Goal: Information Seeking & Learning: Learn about a topic

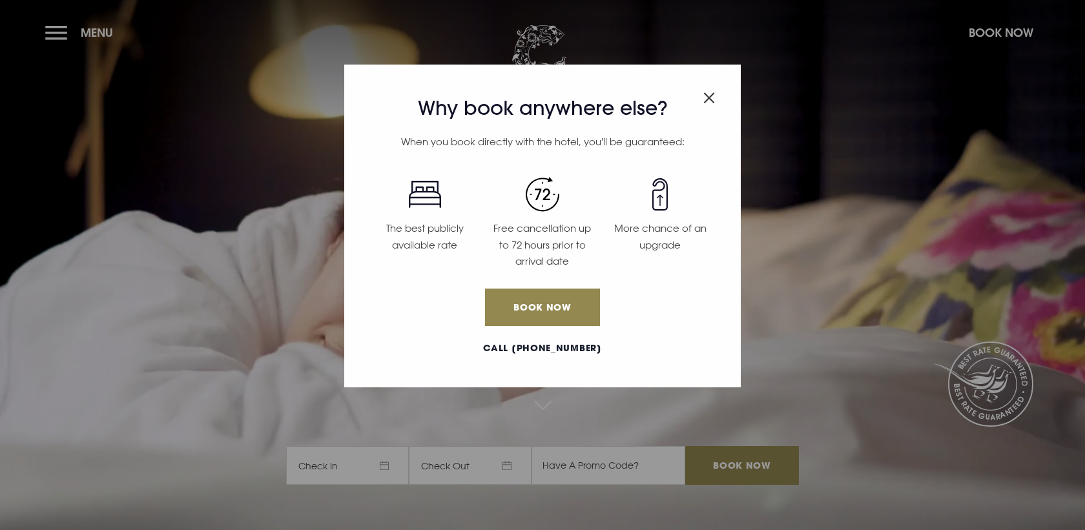
click at [84, 42] on div "Why book anywhere else? When you book directly with the hotel, you'll be guaran…" at bounding box center [542, 265] width 1085 height 530
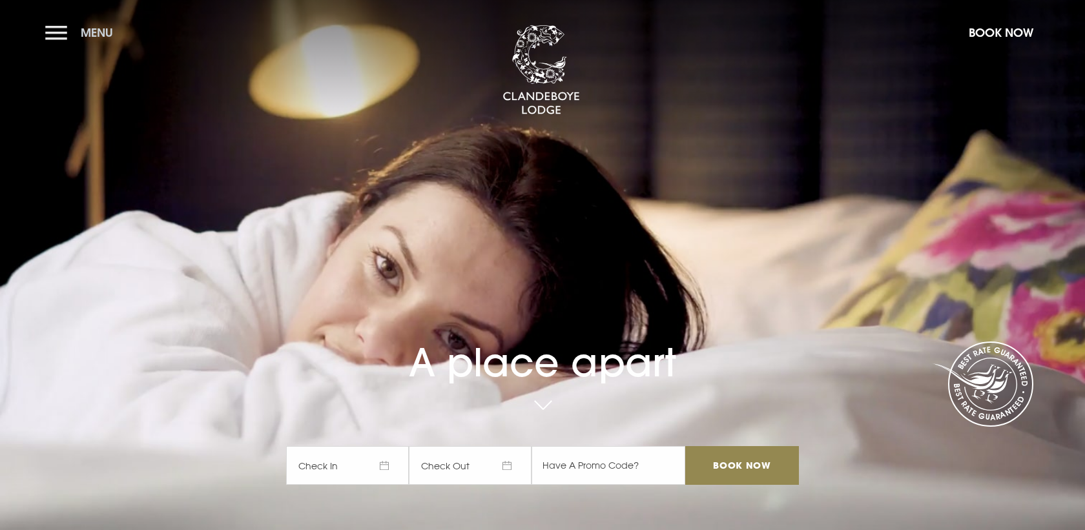
click at [115, 36] on button "Menu" at bounding box center [82, 33] width 74 height 28
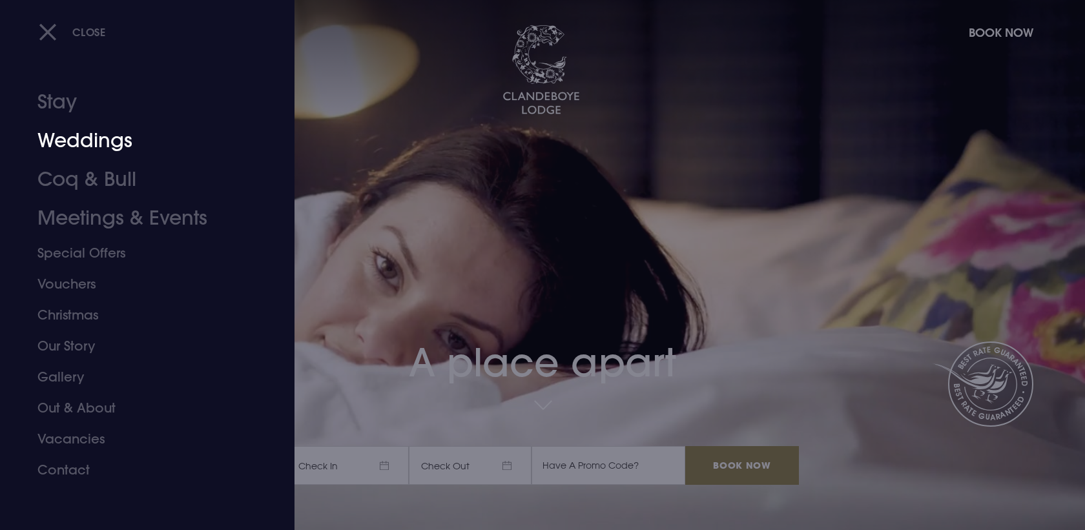
click at [97, 146] on link "Weddings" at bounding box center [139, 140] width 204 height 39
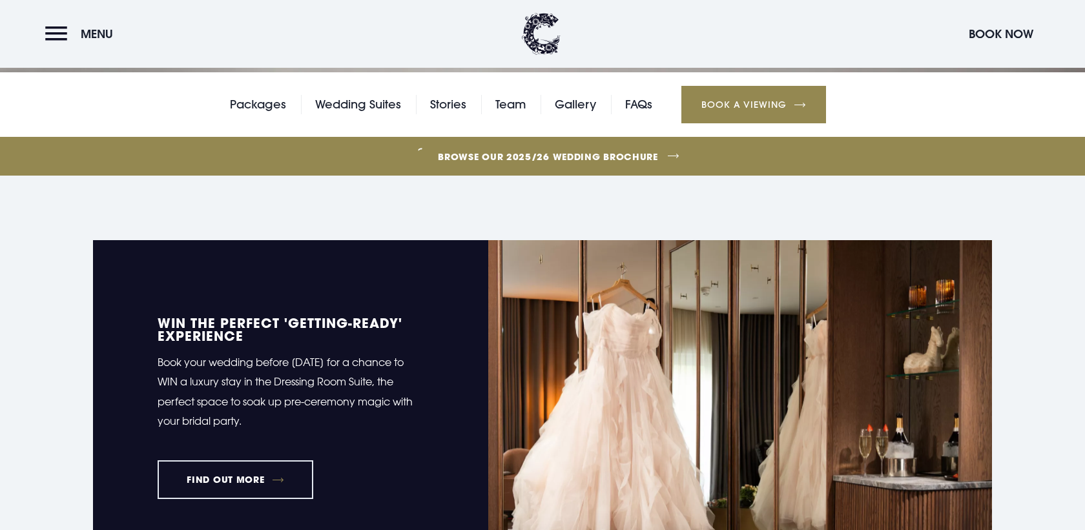
scroll to position [458, 0]
click at [264, 106] on link "Packages" at bounding box center [258, 103] width 56 height 19
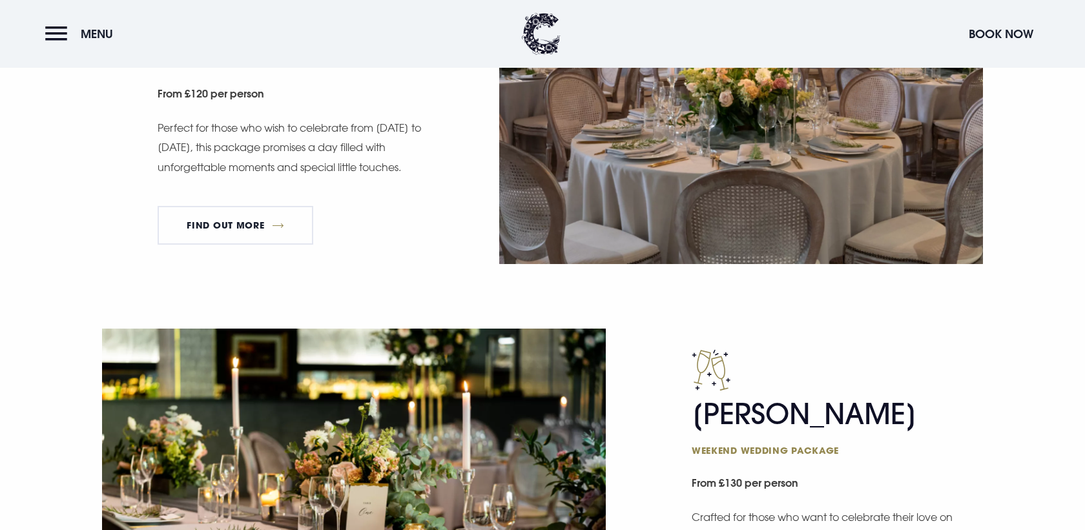
scroll to position [890, 0]
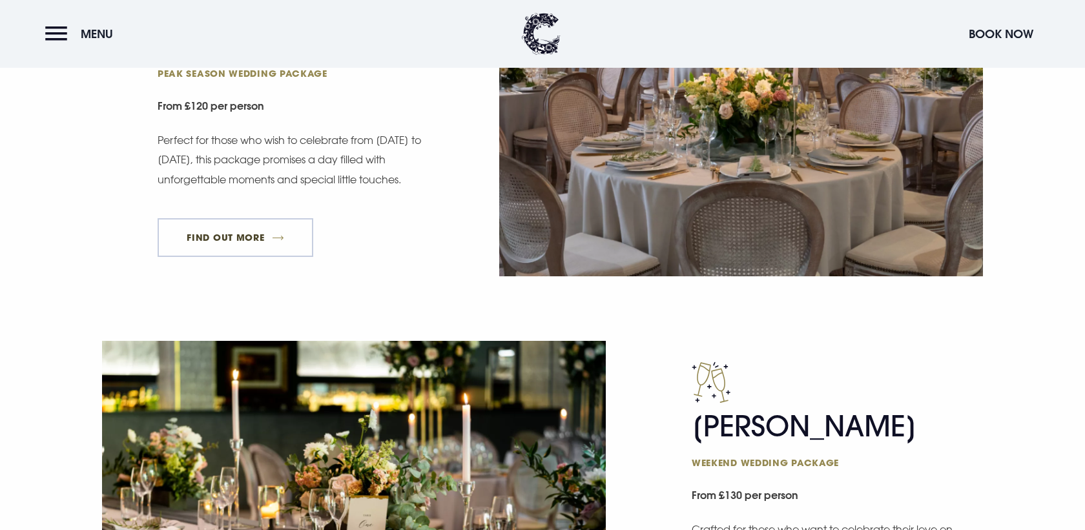
click at [287, 220] on link "FIND OUT MORE" at bounding box center [236, 237] width 156 height 39
